Goal: Transaction & Acquisition: Purchase product/service

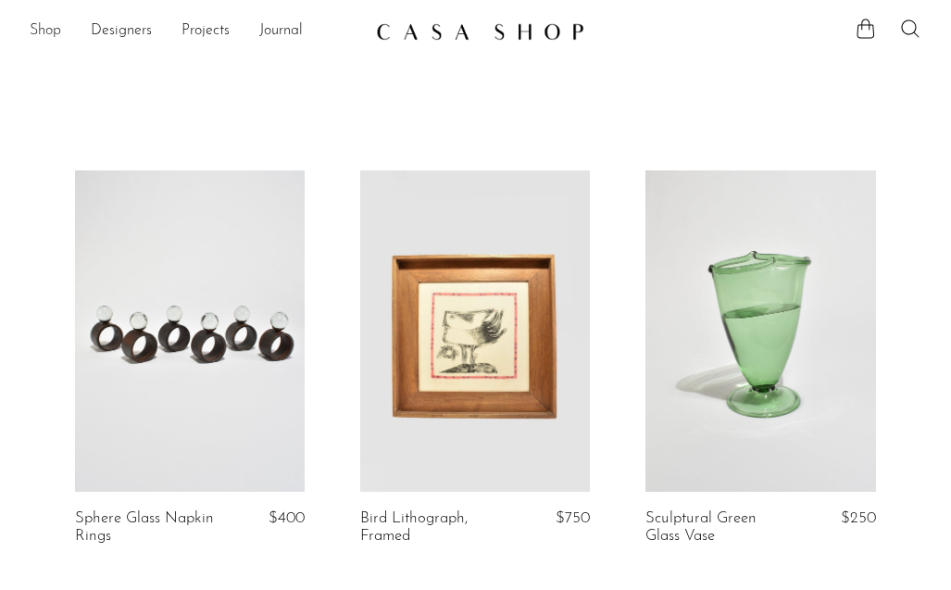
click at [45, 30] on link "Shop" at bounding box center [45, 31] width 31 height 24
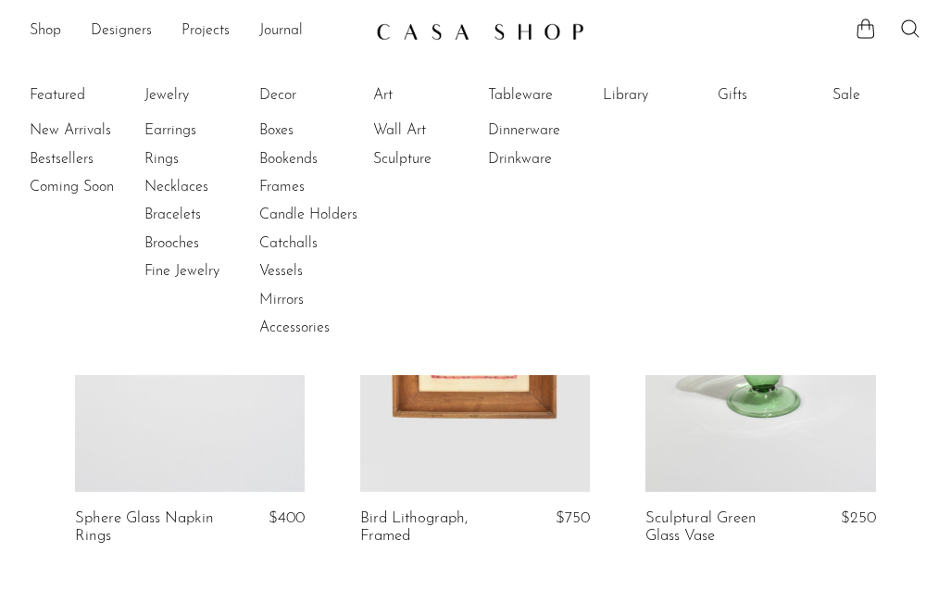
click at [168, 106] on li "Jewelry" at bounding box center [213, 95] width 139 height 28
click at [170, 129] on link "Earrings" at bounding box center [213, 130] width 139 height 20
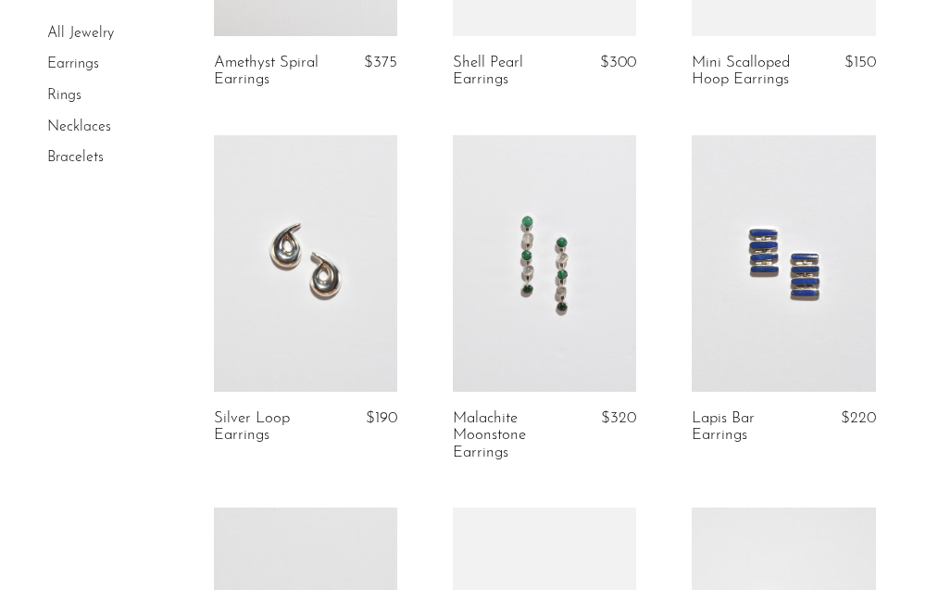
scroll to position [1586, 0]
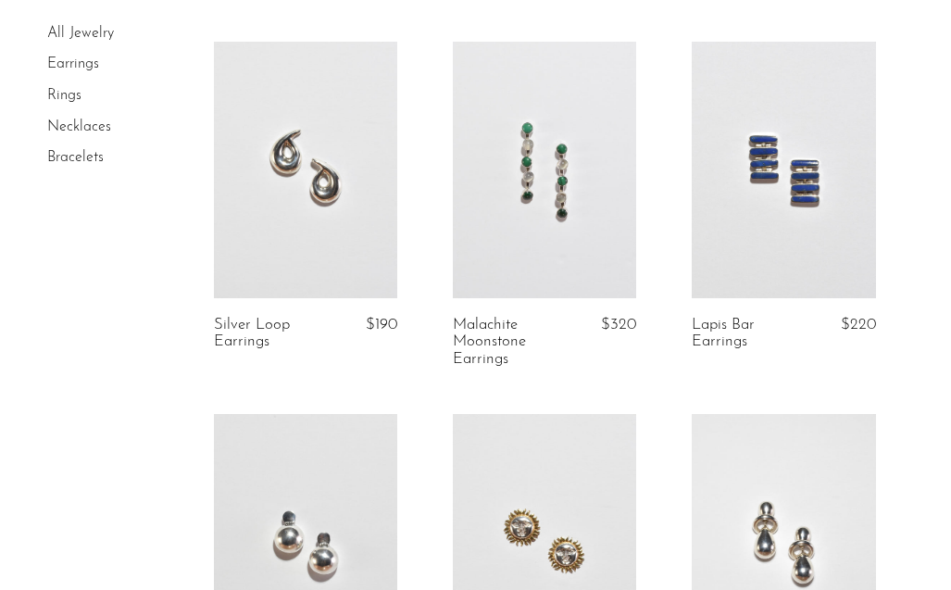
click at [288, 154] on link at bounding box center [305, 170] width 183 height 256
